Goal: Information Seeking & Learning: Learn about a topic

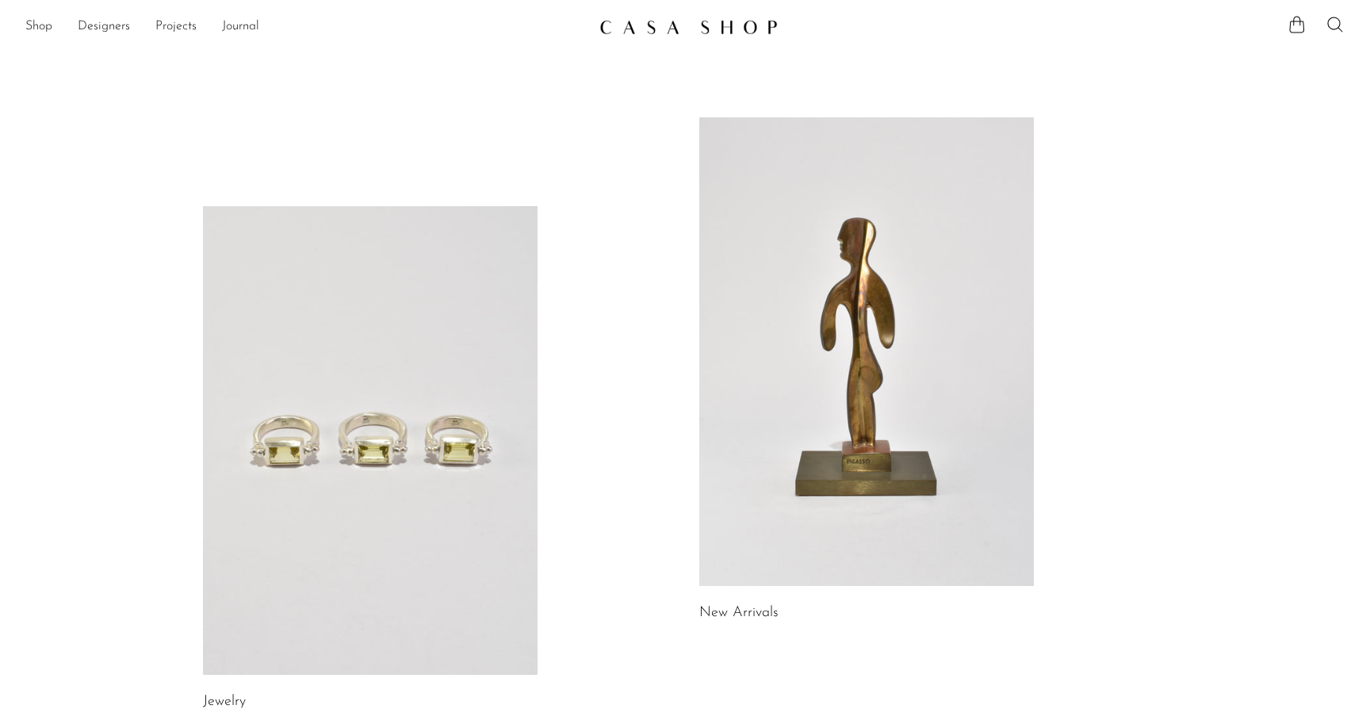
click at [281, 350] on link at bounding box center [370, 440] width 335 height 469
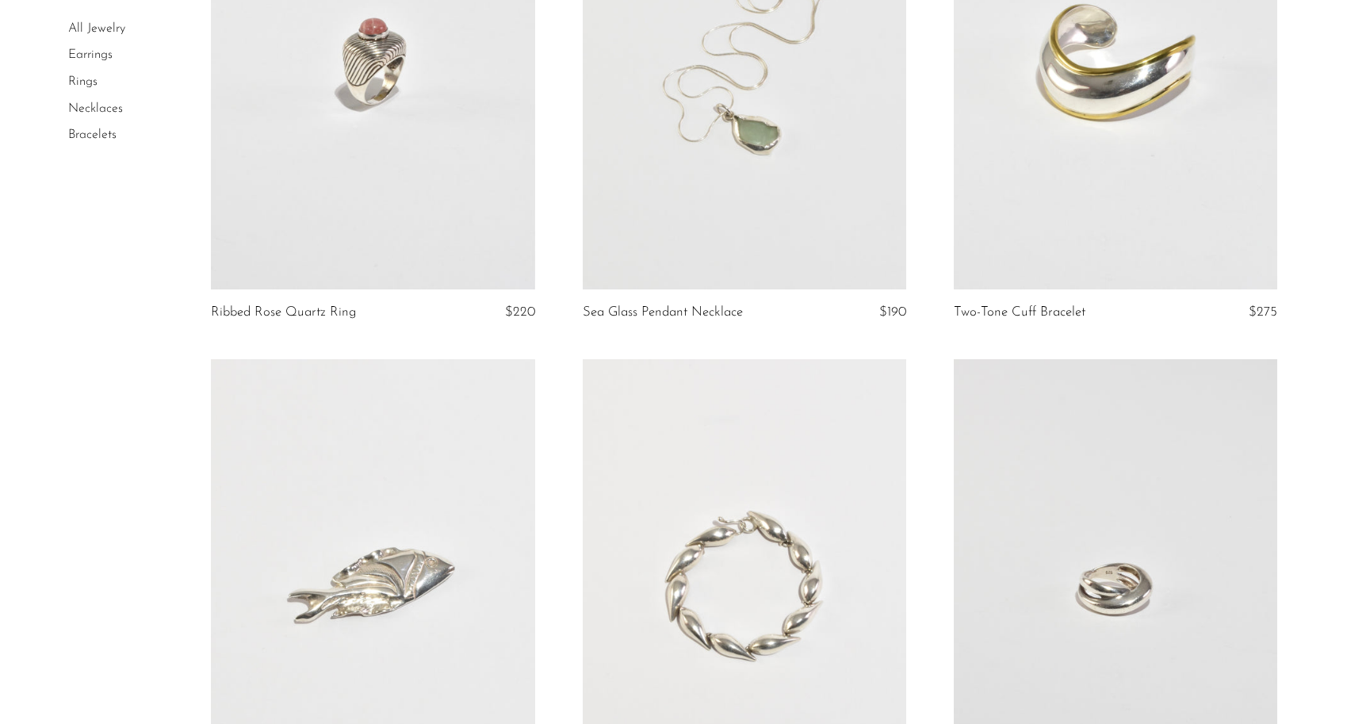
scroll to position [1683, 0]
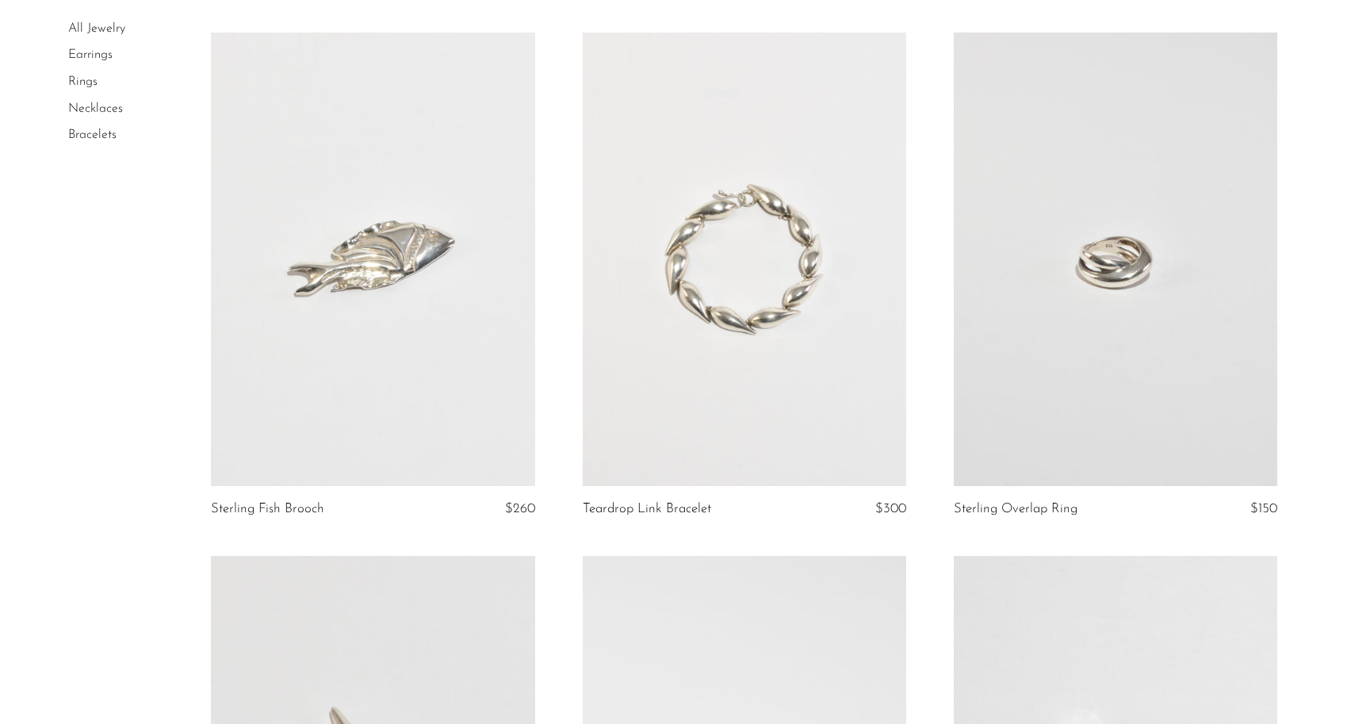
click at [1107, 250] on link at bounding box center [1115, 259] width 323 height 453
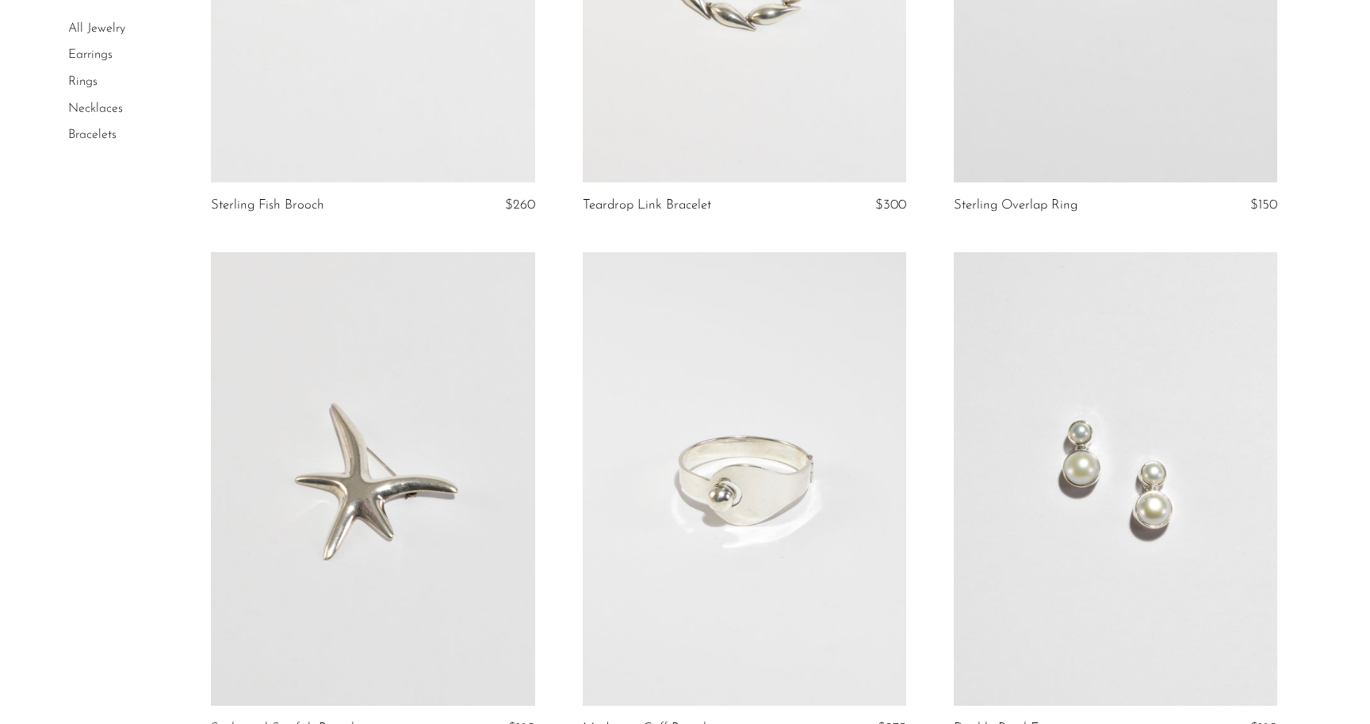
scroll to position [2262, 0]
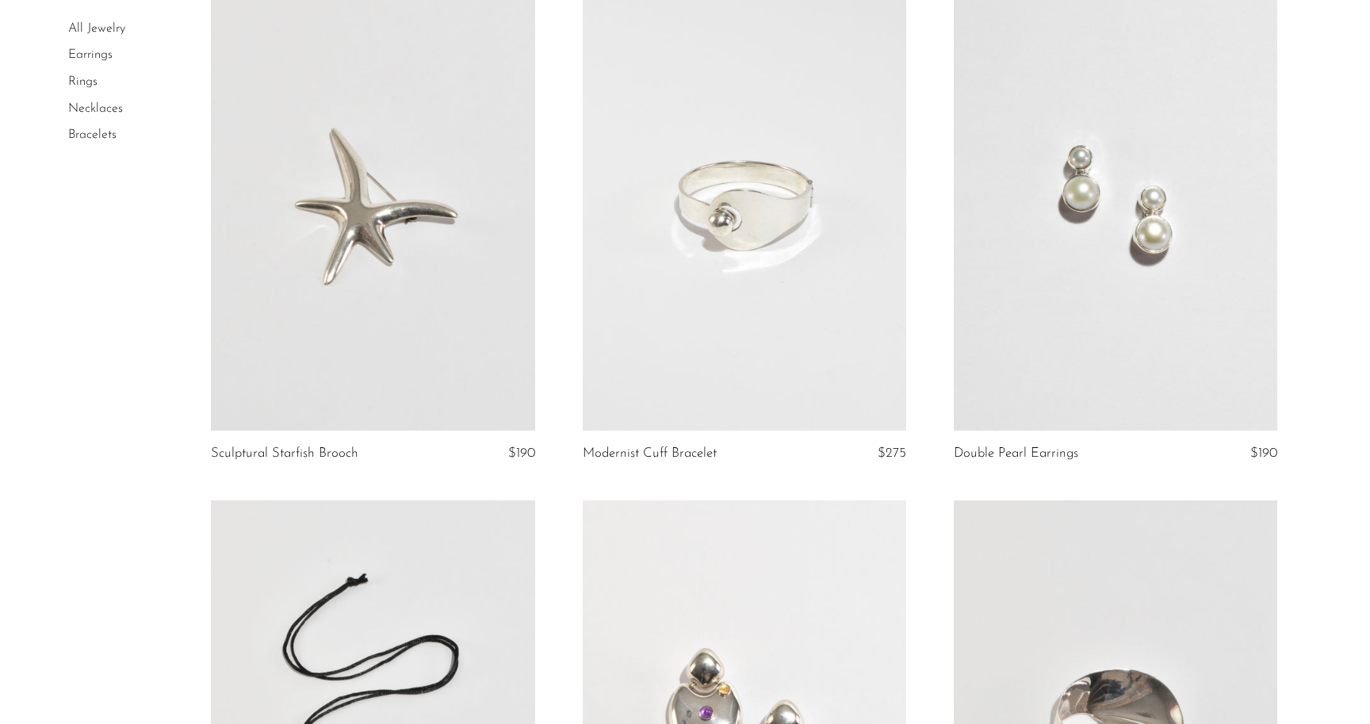
click at [624, 307] on link at bounding box center [744, 203] width 323 height 453
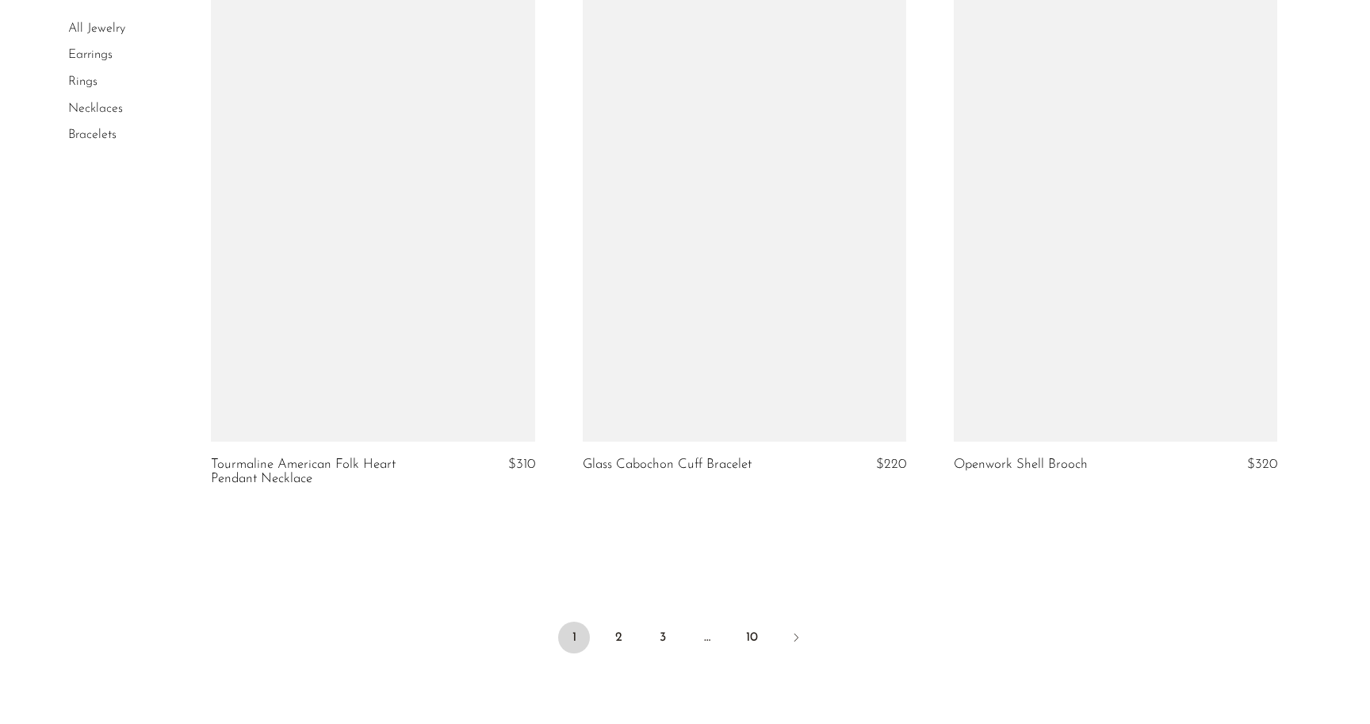
scroll to position [5986, 0]
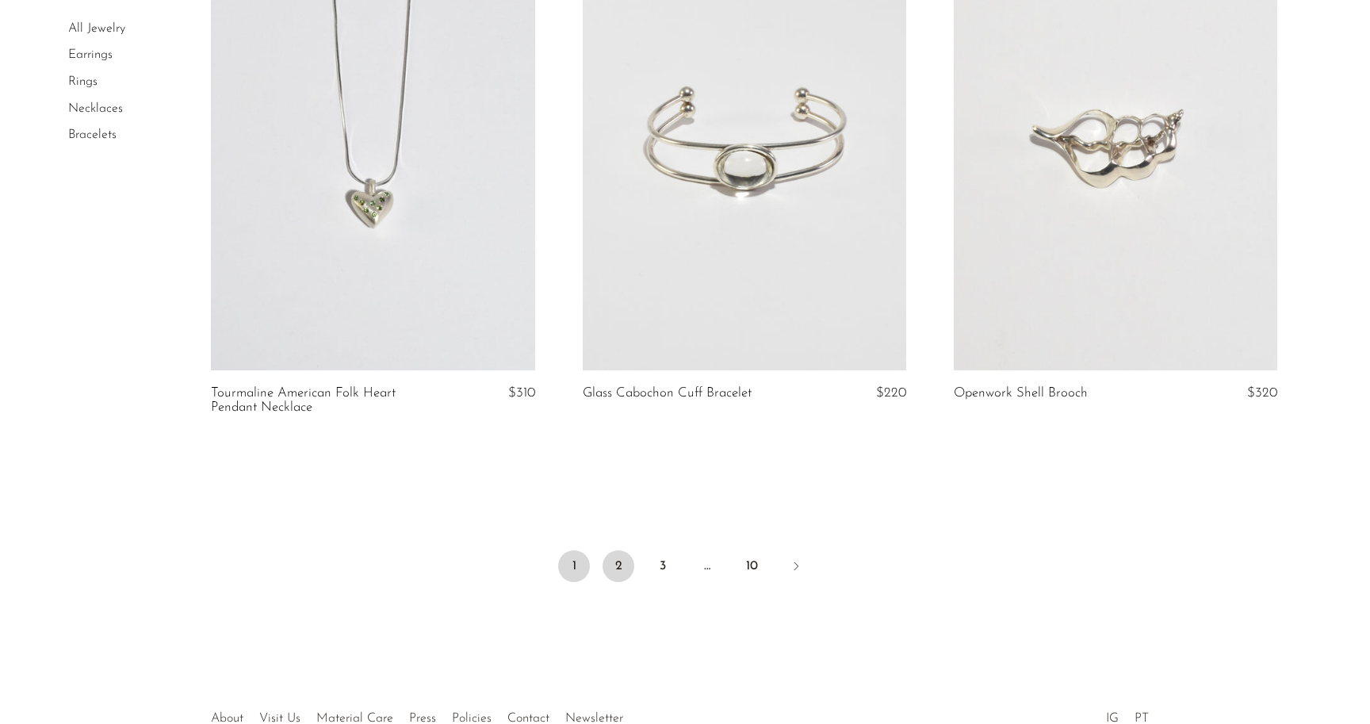
click at [609, 567] on link "2" at bounding box center [619, 566] width 32 height 32
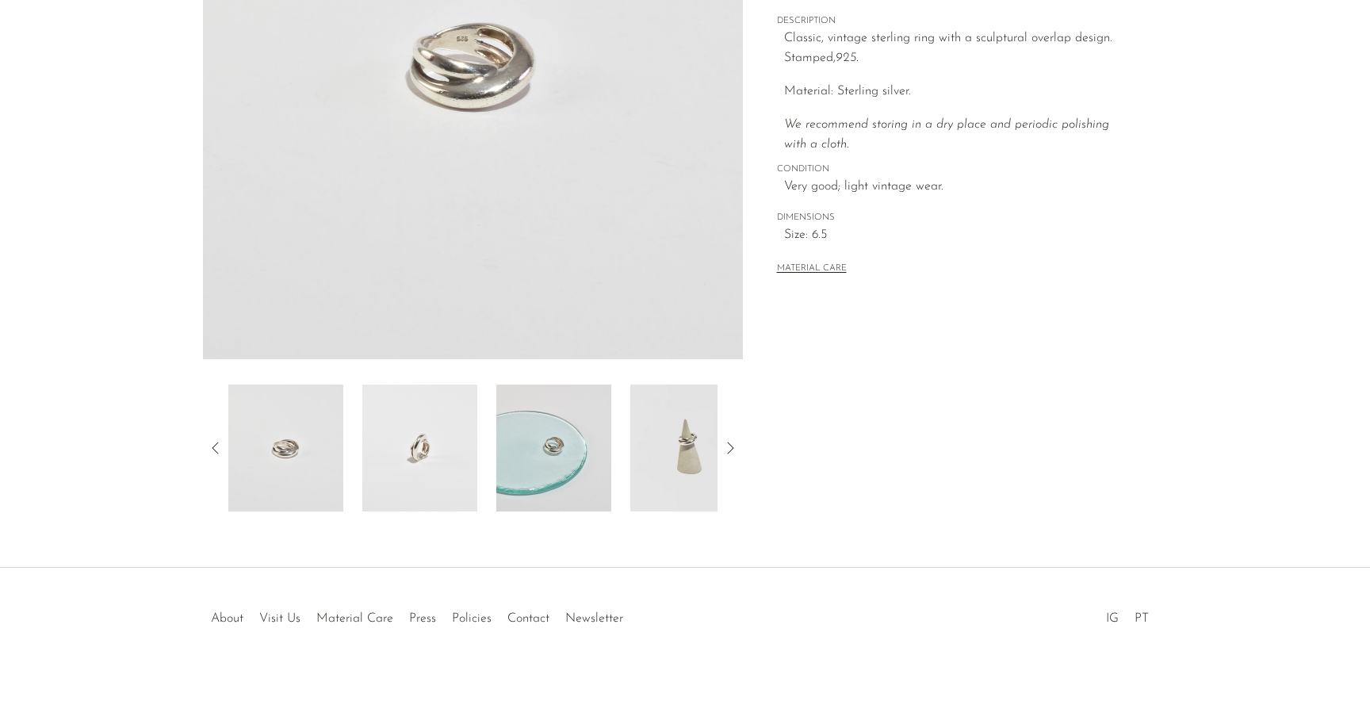
click at [679, 455] on img at bounding box center [687, 448] width 115 height 127
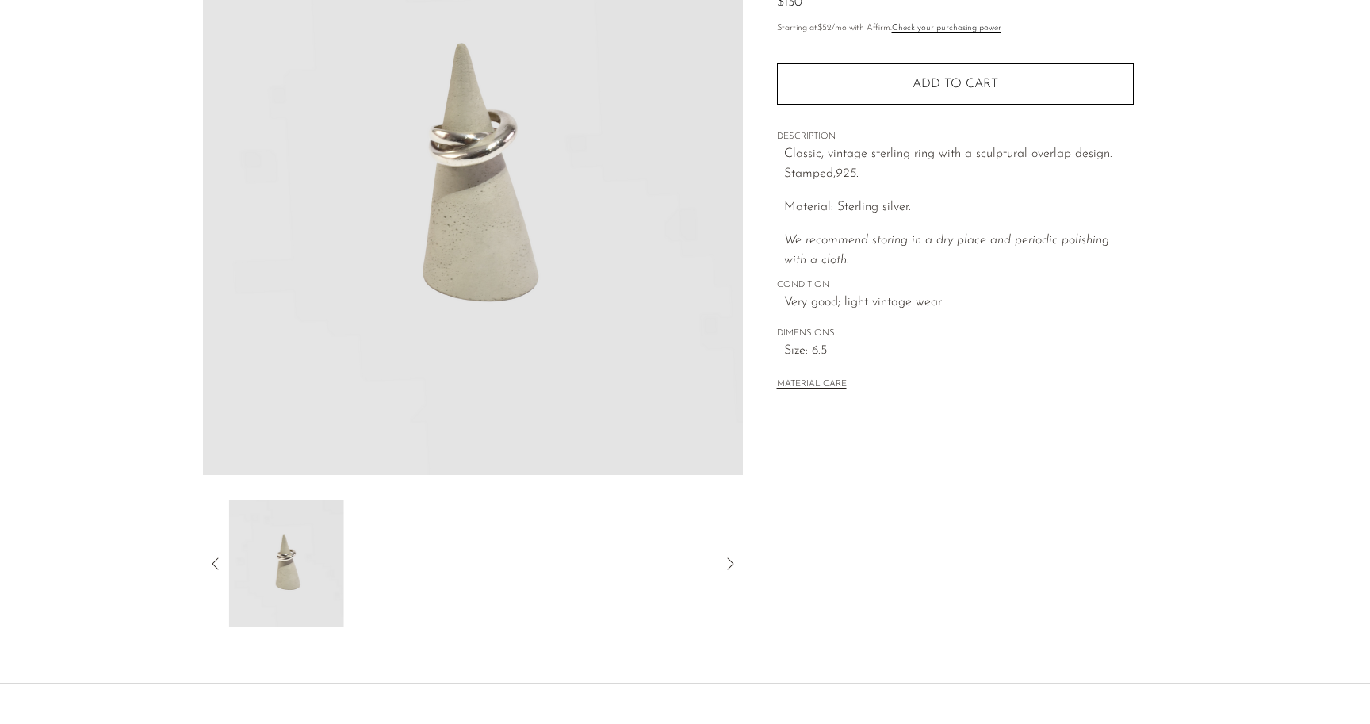
scroll to position [189, 0]
click at [220, 562] on icon at bounding box center [215, 566] width 19 height 19
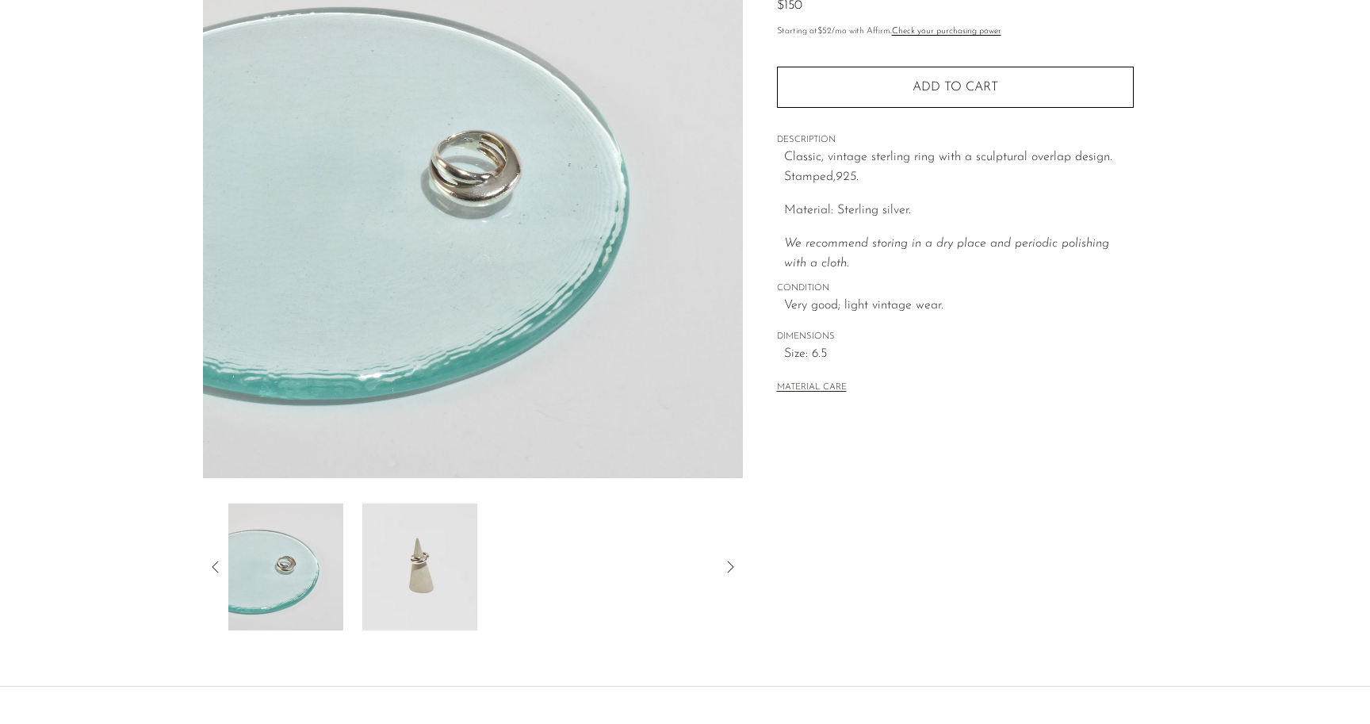
click at [254, 595] on img at bounding box center [285, 566] width 115 height 127
click at [219, 562] on icon at bounding box center [215, 566] width 19 height 19
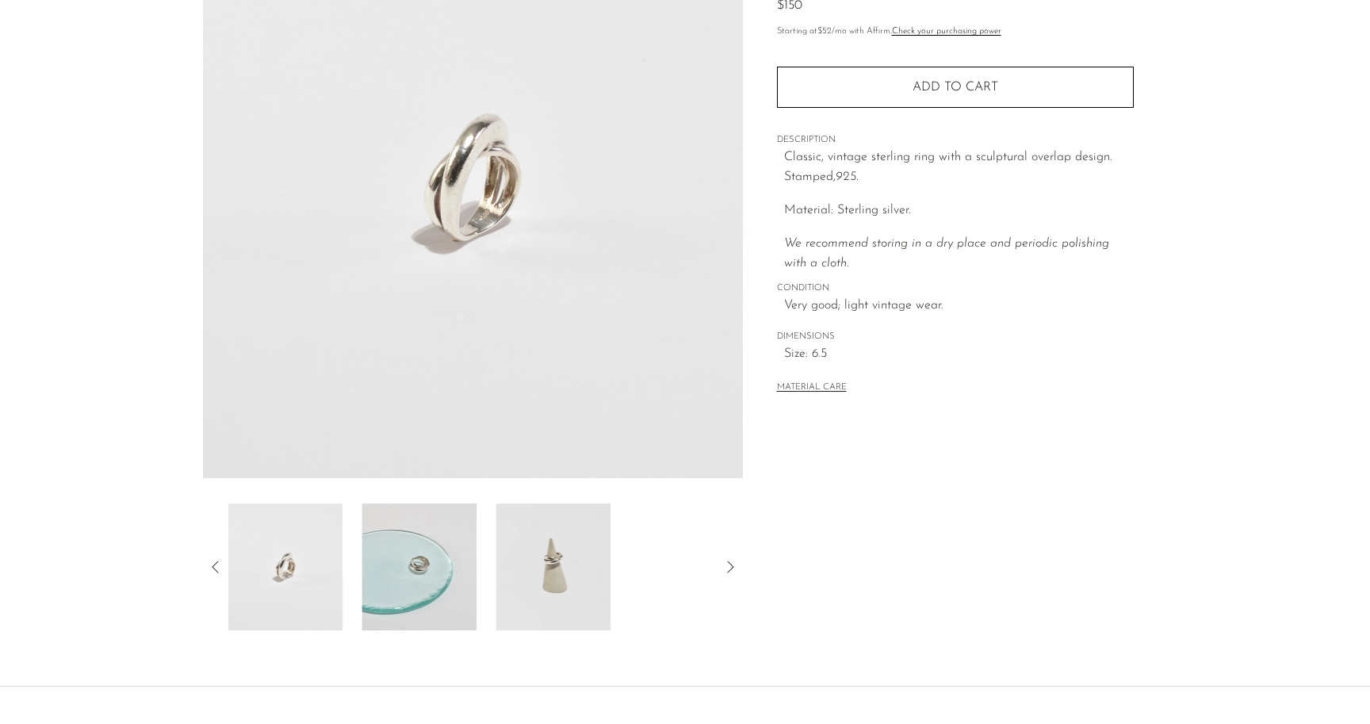
click at [297, 574] on img at bounding box center [285, 566] width 115 height 127
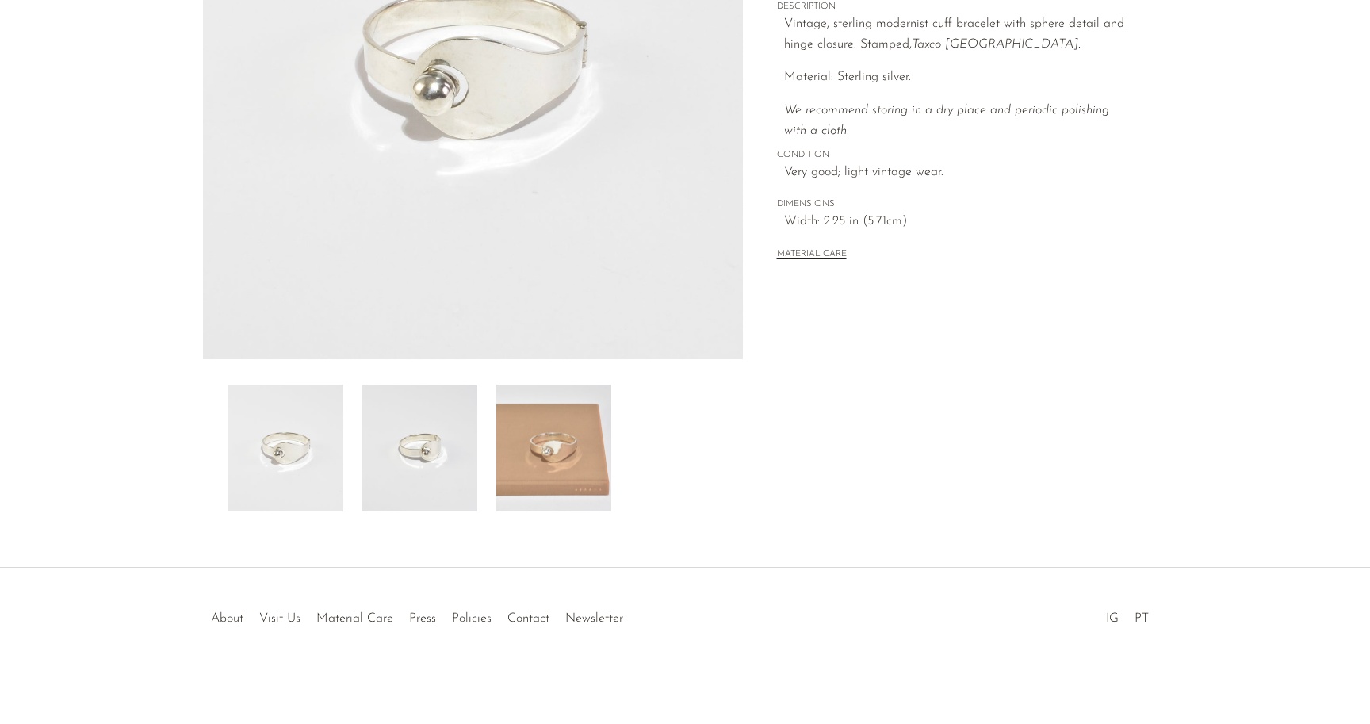
scroll to position [308, 0]
click at [519, 423] on img at bounding box center [553, 448] width 115 height 127
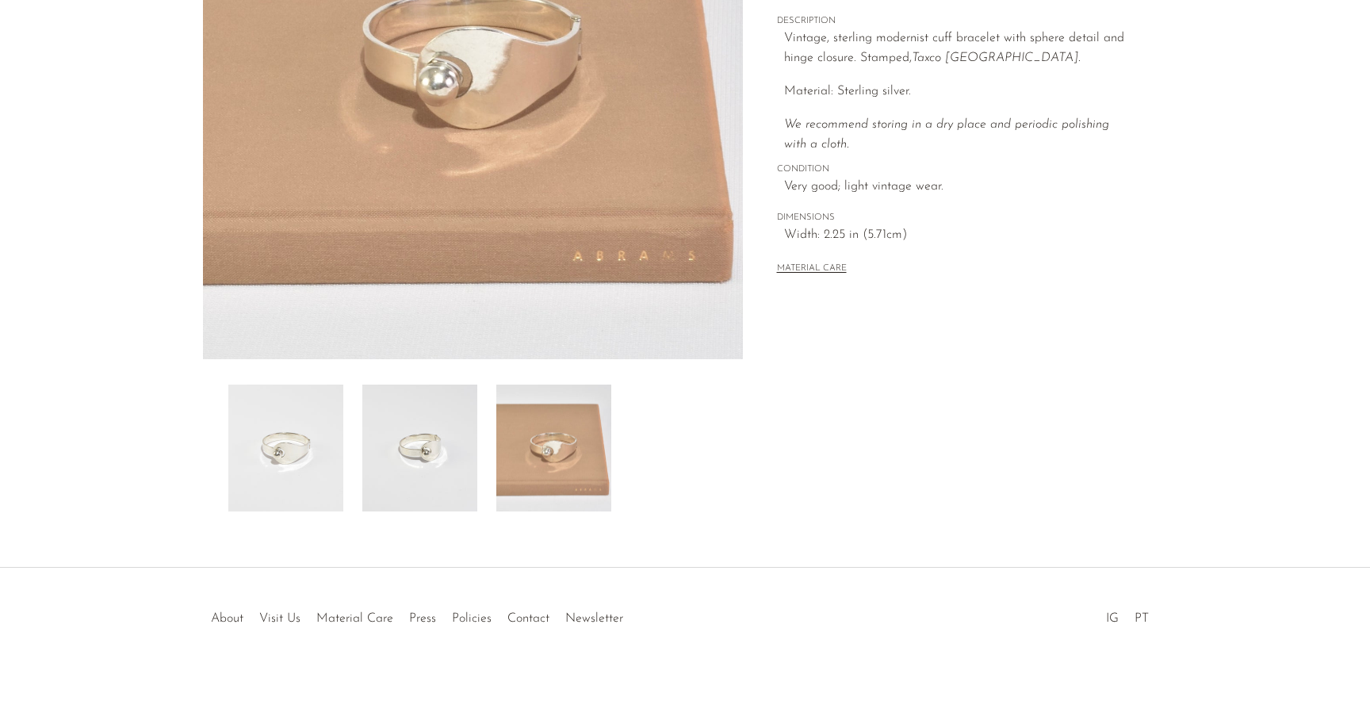
click at [427, 442] on img at bounding box center [419, 448] width 115 height 127
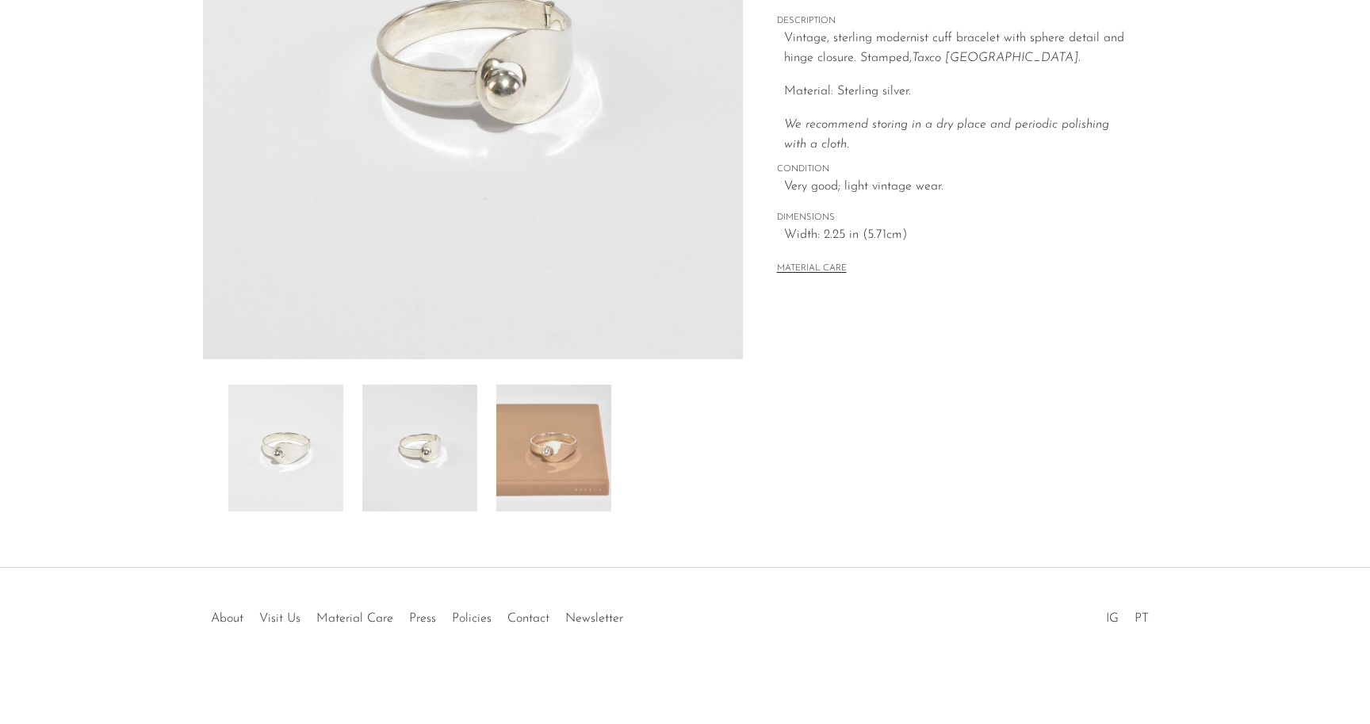
click at [269, 450] on img at bounding box center [285, 448] width 115 height 127
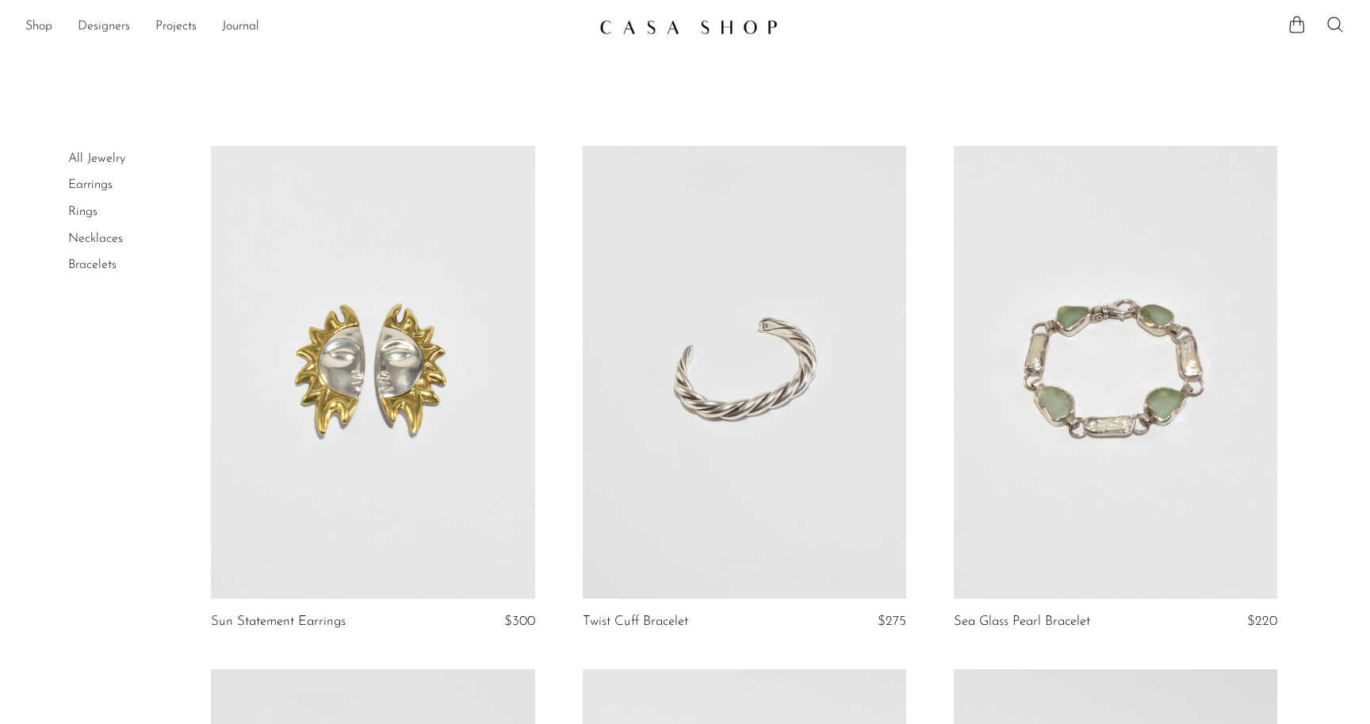
click at [93, 21] on link "Designers" at bounding box center [104, 27] width 52 height 21
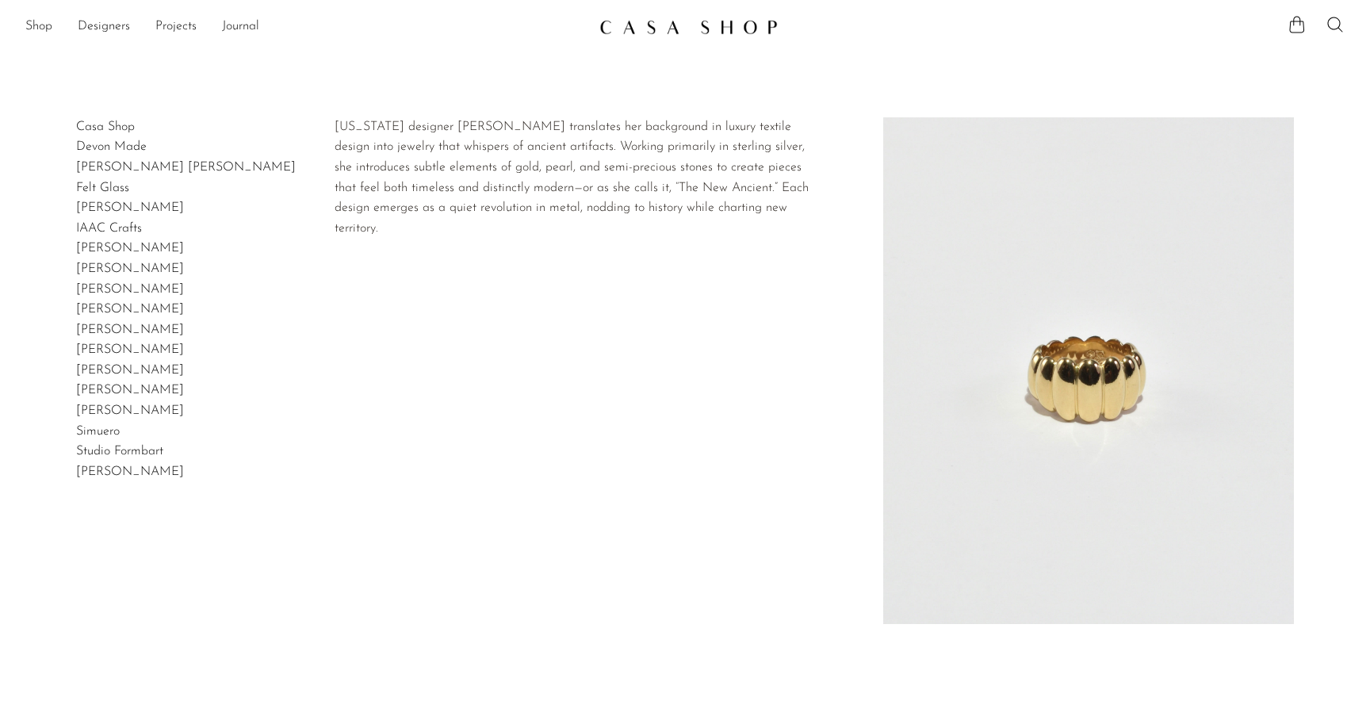
click at [116, 345] on link "[PERSON_NAME]" at bounding box center [130, 349] width 108 height 13
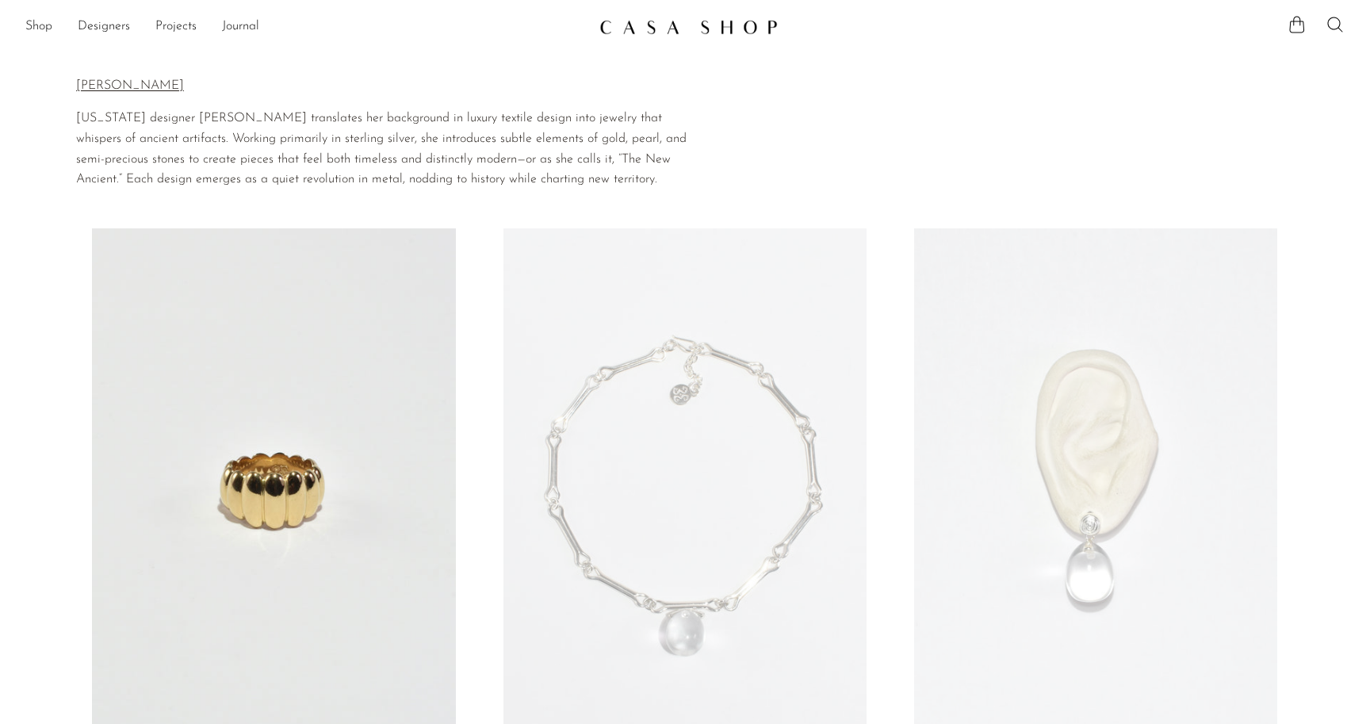
click at [149, 82] on p "[PERSON_NAME]" at bounding box center [384, 86] width 617 height 21
drag, startPoint x: 163, startPoint y: 86, endPoint x: 82, endPoint y: 86, distance: 81.7
click at [82, 86] on p "[PERSON_NAME]" at bounding box center [384, 86] width 617 height 21
copy p "apir Bachar"
